Goal: Information Seeking & Learning: Find specific fact

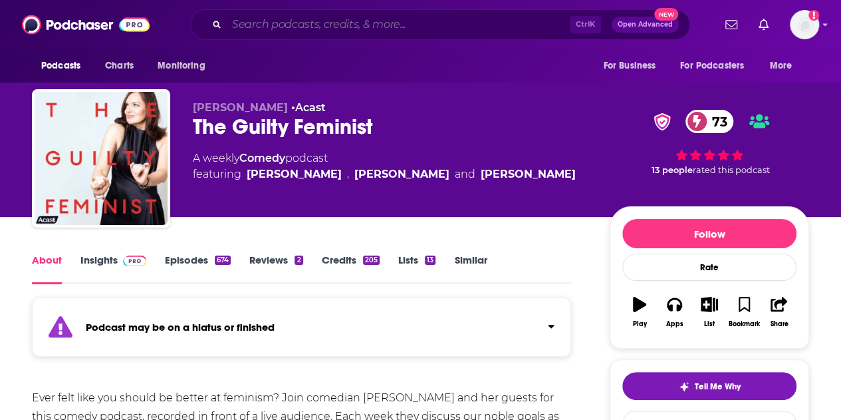
click at [327, 31] on input "Search podcasts, credits, & more..." at bounding box center [398, 24] width 343 height 21
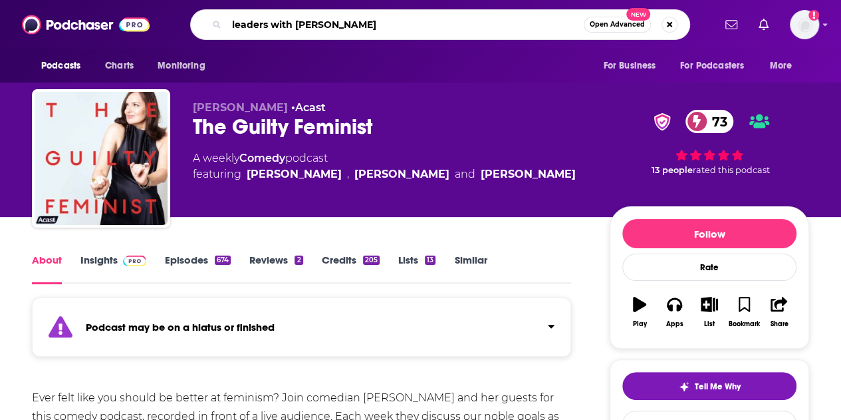
type input "leaders with [PERSON_NAME]"
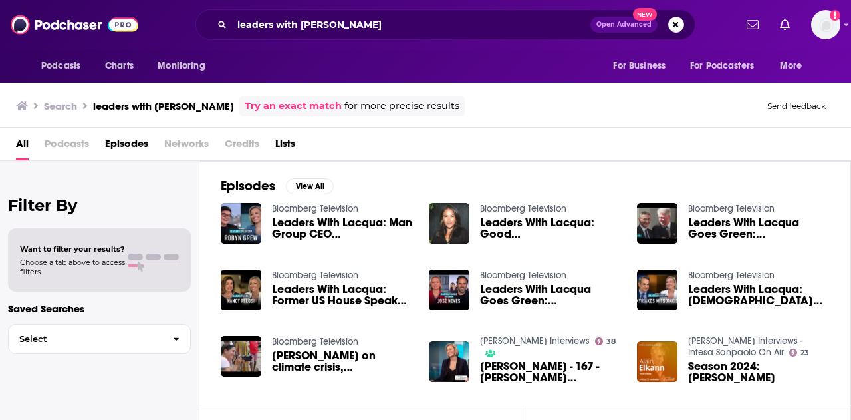
click at [320, 229] on span "Leaders With Lacqua: Man Group CEO [PERSON_NAME]" at bounding box center [342, 228] width 141 height 23
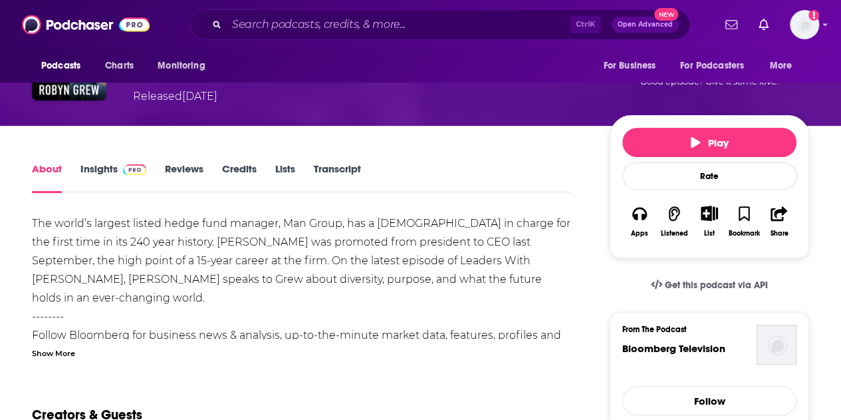
scroll to position [133, 0]
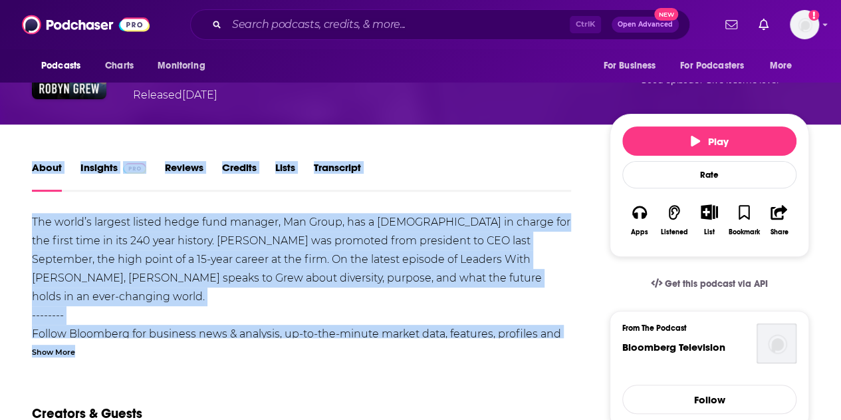
drag, startPoint x: 269, startPoint y: 361, endPoint x: 32, endPoint y: 192, distance: 290.9
drag, startPoint x: 7, startPoint y: 211, endPoint x: 368, endPoint y: 361, distance: 391.0
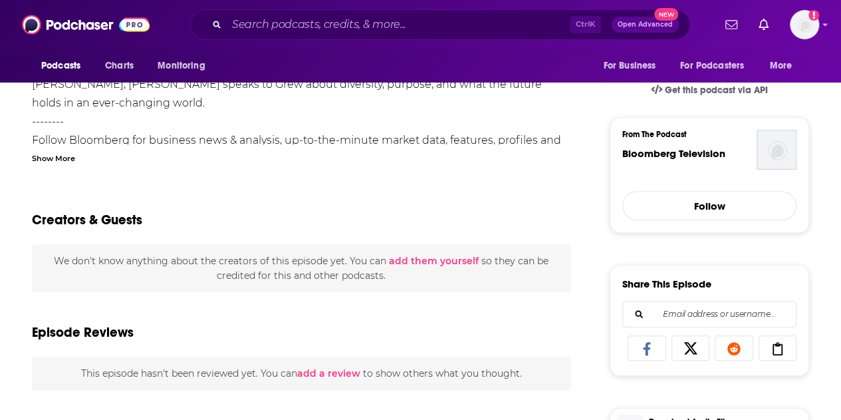
scroll to position [399, 0]
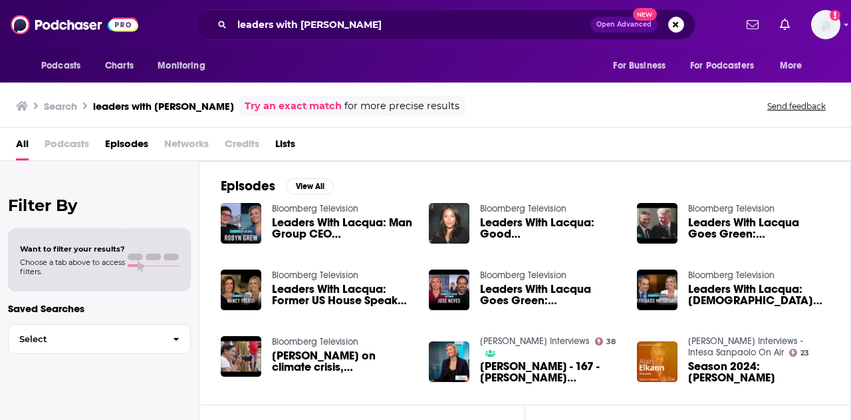
click at [77, 144] on span "Podcasts" at bounding box center [67, 146] width 45 height 27
click at [60, 140] on span "Podcasts" at bounding box center [67, 146] width 45 height 27
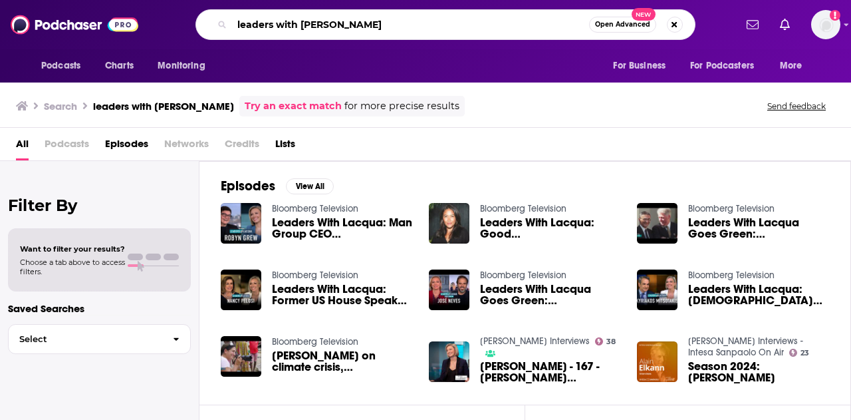
click at [373, 21] on input "leaders with [PERSON_NAME]" at bounding box center [410, 24] width 357 height 21
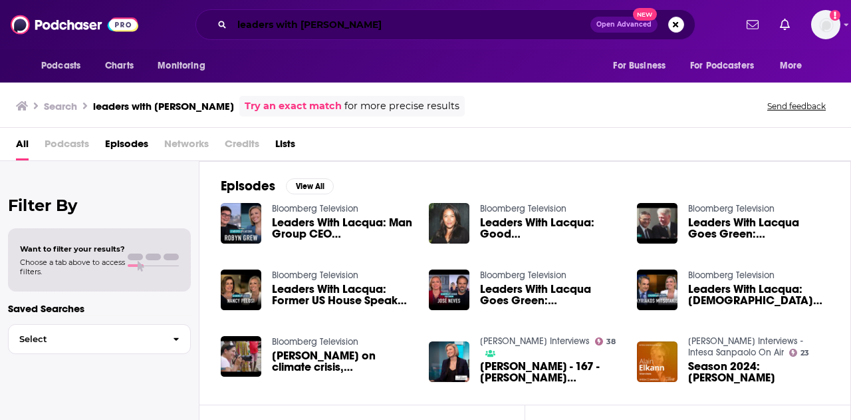
click at [377, 25] on input "leaders with [PERSON_NAME]" at bounding box center [411, 24] width 359 height 21
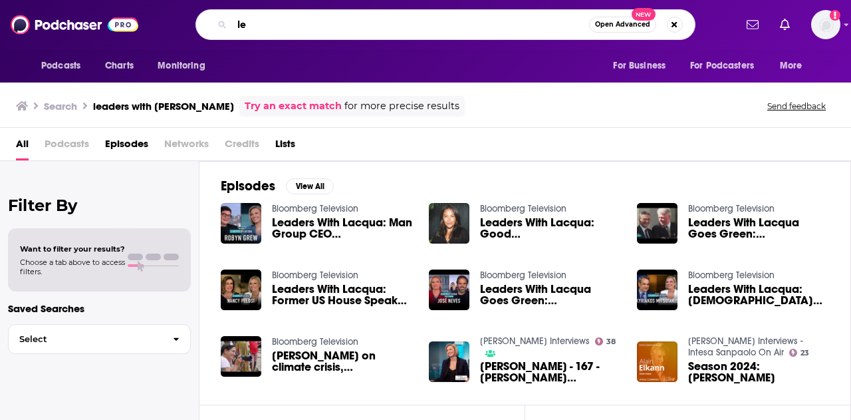
type input "l"
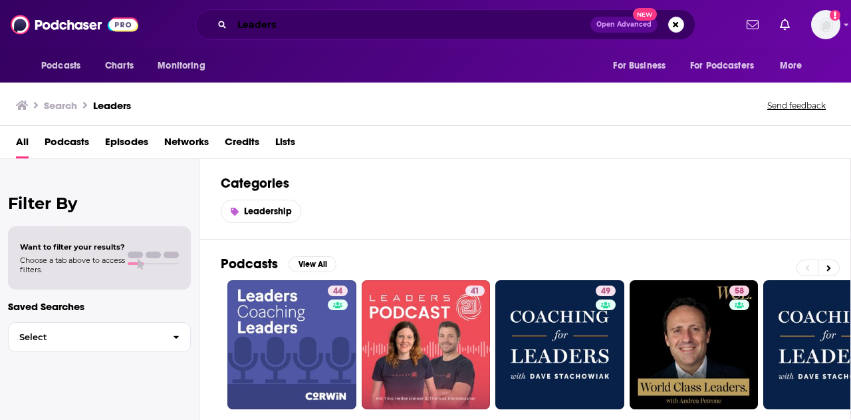
click at [367, 22] on input "Leaders" at bounding box center [411, 24] width 359 height 21
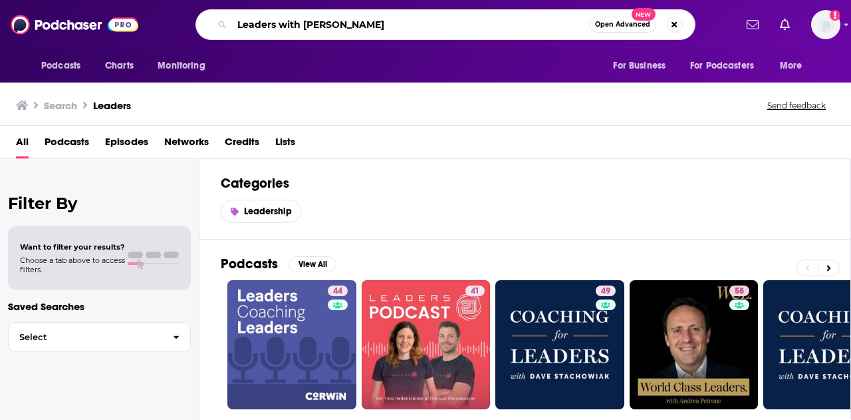
type input "Leaders with [PERSON_NAME]"
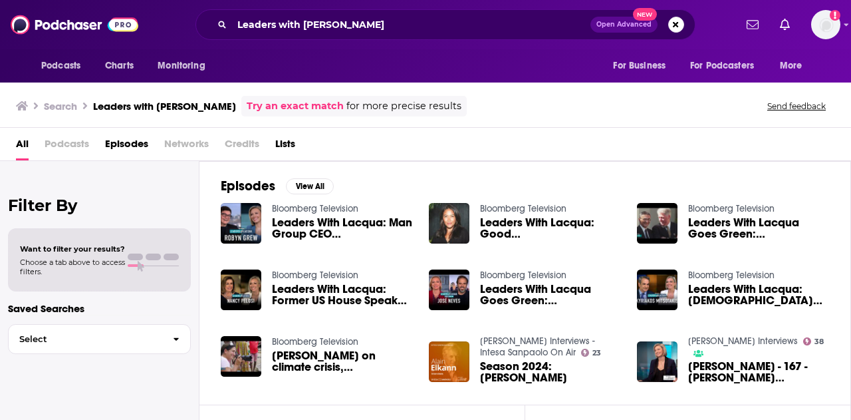
click at [39, 145] on div "All Podcasts Episodes Networks Credits Lists" at bounding box center [428, 146] width 825 height 27
click at [70, 144] on span "Podcasts" at bounding box center [67, 146] width 45 height 27
click at [360, 17] on input "Leaders with [PERSON_NAME]" at bounding box center [411, 24] width 359 height 21
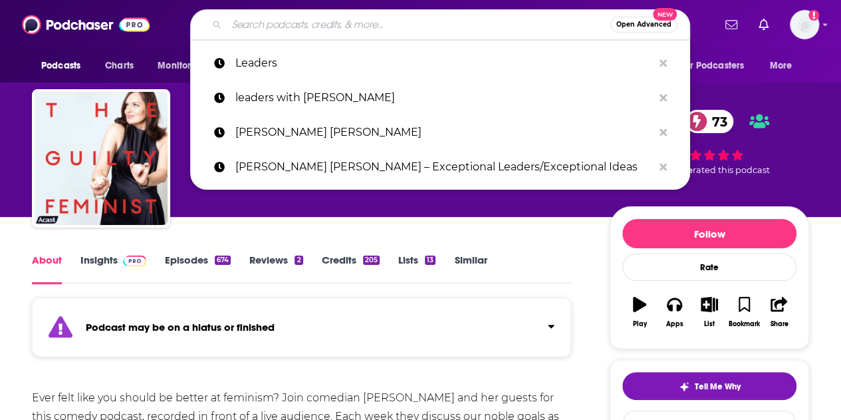
click at [297, 19] on input "Search podcasts, credits, & more..." at bounding box center [419, 24] width 384 height 21
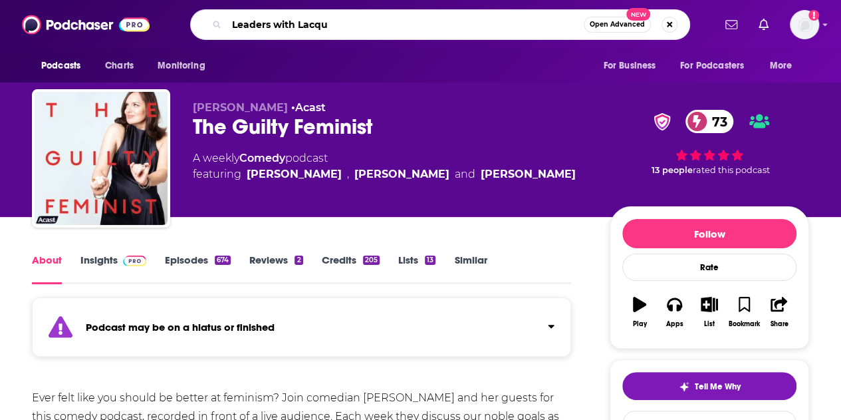
type input "Leaders with [PERSON_NAME]"
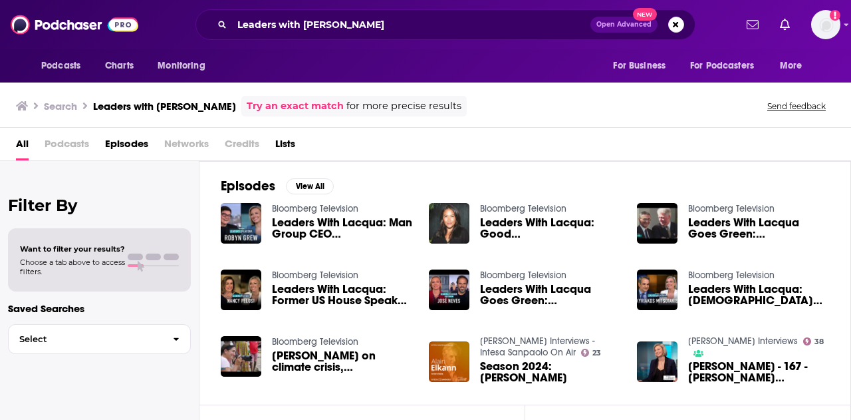
drag, startPoint x: 32, startPoint y: 147, endPoint x: 49, endPoint y: 150, distance: 17.5
click at [32, 147] on div "All Podcasts Episodes Networks Credits Lists" at bounding box center [428, 146] width 825 height 27
click at [53, 150] on span "Podcasts" at bounding box center [67, 146] width 45 height 27
click at [146, 104] on h3 "Leaders with [PERSON_NAME]" at bounding box center [164, 106] width 143 height 13
click at [283, 145] on span "Lists" at bounding box center [285, 146] width 20 height 27
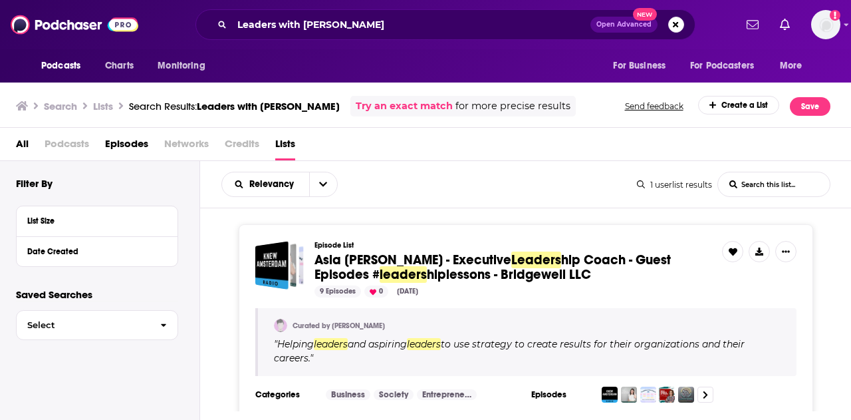
scroll to position [76, 0]
